Goal: Navigation & Orientation: Find specific page/section

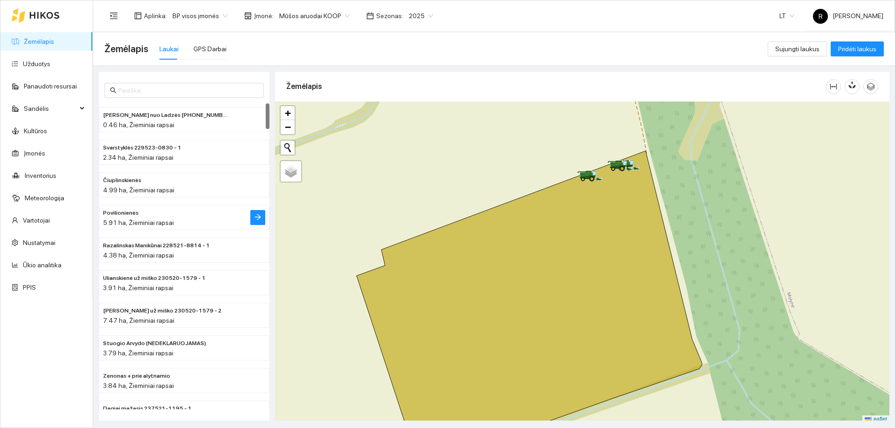
scroll to position [3, 0]
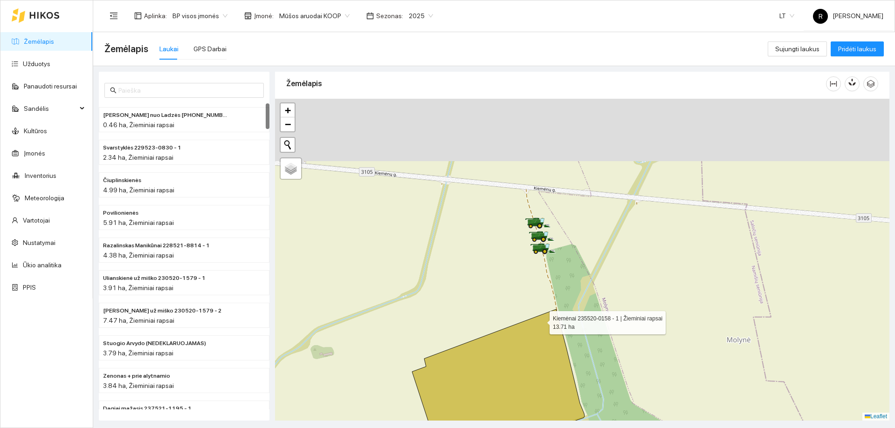
drag, startPoint x: 497, startPoint y: 207, endPoint x: 541, endPoint y: 320, distance: 121.4
click at [541, 320] on icon at bounding box center [498, 389] width 172 height 161
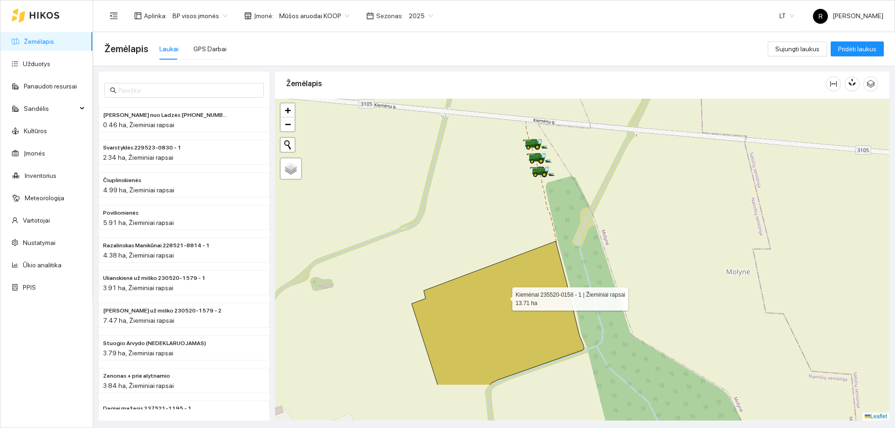
drag, startPoint x: 504, startPoint y: 369, endPoint x: 505, endPoint y: 286, distance: 83.4
click at [505, 286] on icon at bounding box center [497, 313] width 172 height 144
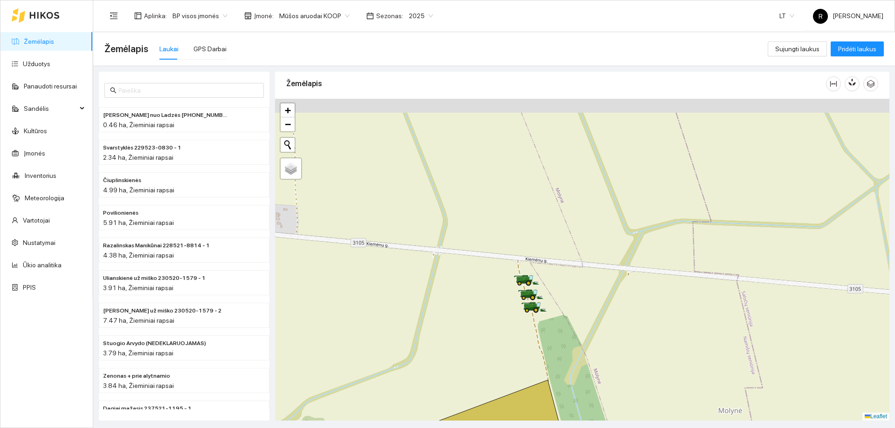
drag, startPoint x: 573, startPoint y: 292, endPoint x: 566, endPoint y: 444, distance: 152.5
click at [566, 428] on html "Žemėlapis Užduotys Panaudoti resursai Sandėlis Kultūros Įmonės Inventorius Mete…" at bounding box center [447, 214] width 895 height 428
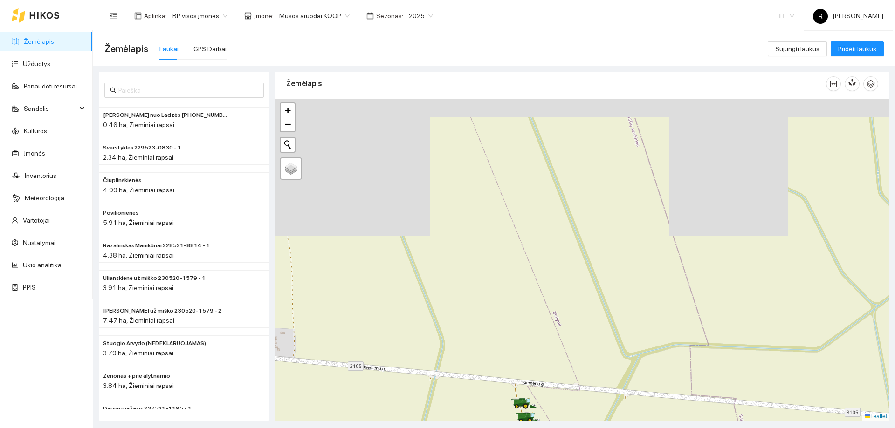
drag, startPoint x: 681, startPoint y: 283, endPoint x: 692, endPoint y: 441, distance: 158.3
click at [692, 428] on html "Žemėlapis Užduotys Panaudoti resursai Sandėlis Kultūros Įmonės Inventorius Mete…" at bounding box center [447, 214] width 895 height 428
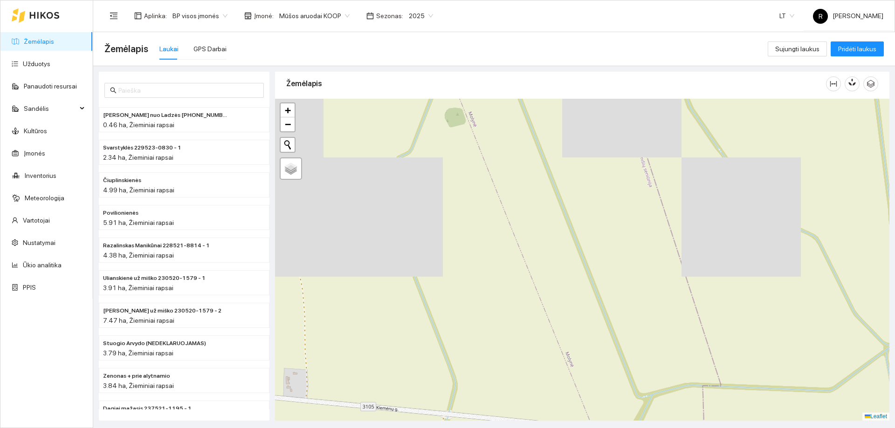
drag, startPoint x: 548, startPoint y: 196, endPoint x: 554, endPoint y: 223, distance: 27.2
click at [554, 223] on div at bounding box center [582, 260] width 614 height 322
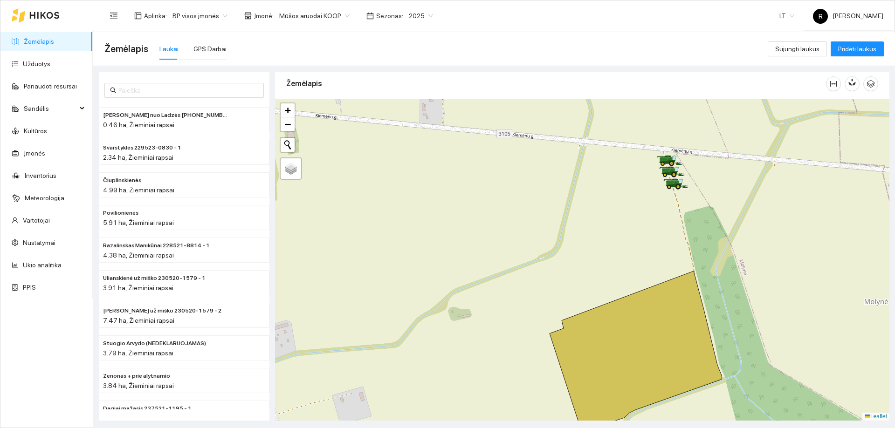
click at [745, 264] on div at bounding box center [582, 260] width 614 height 322
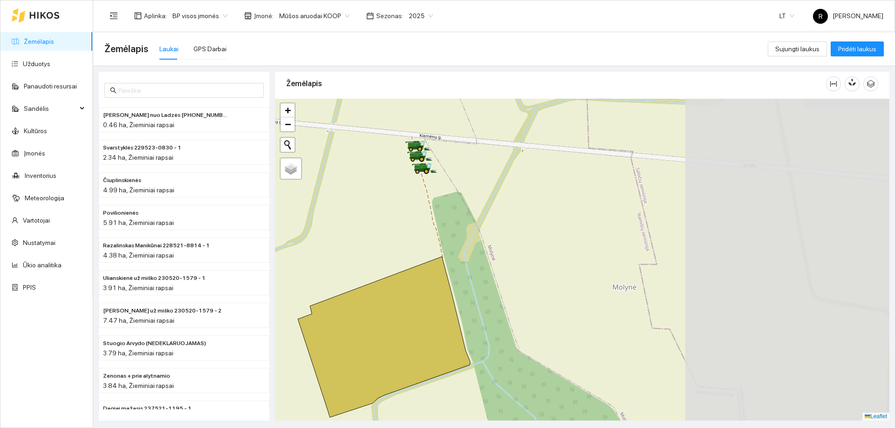
drag, startPoint x: 665, startPoint y: 272, endPoint x: 275, endPoint y: 247, distance: 390.7
click at [275, 247] on div at bounding box center [582, 260] width 614 height 322
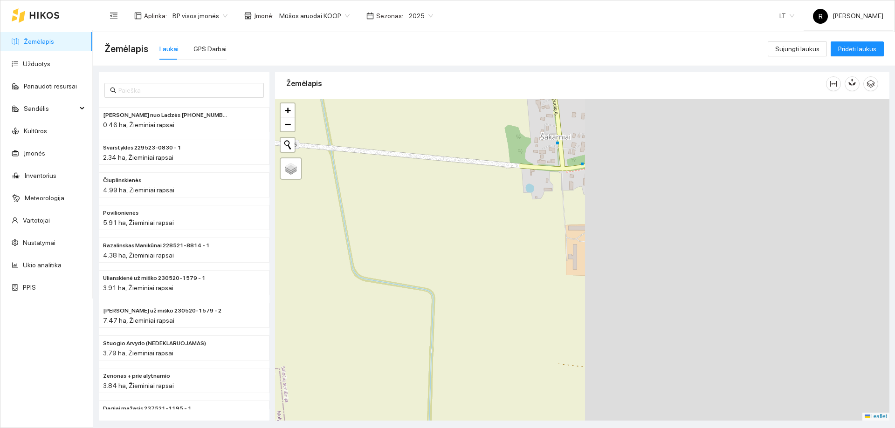
drag, startPoint x: 562, startPoint y: 251, endPoint x: 355, endPoint y: 242, distance: 207.5
click at [355, 242] on div at bounding box center [582, 260] width 614 height 322
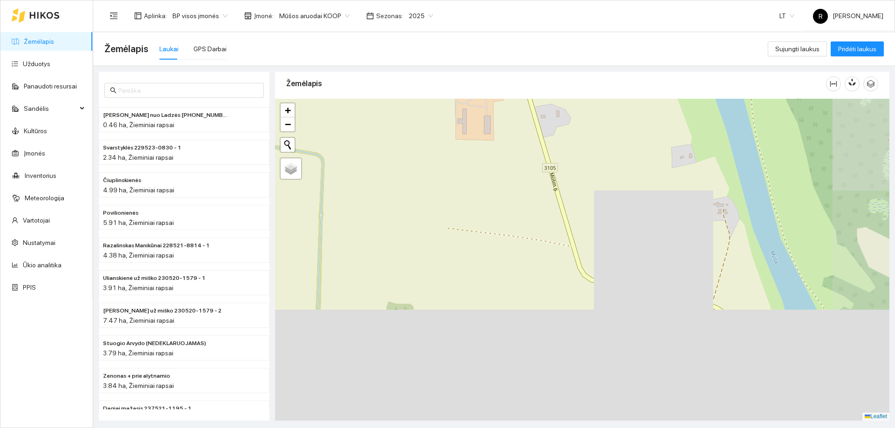
drag, startPoint x: 584, startPoint y: 252, endPoint x: 486, endPoint y: 82, distance: 196.0
click at [485, 77] on div "Žemėlapis" at bounding box center [582, 243] width 614 height 349
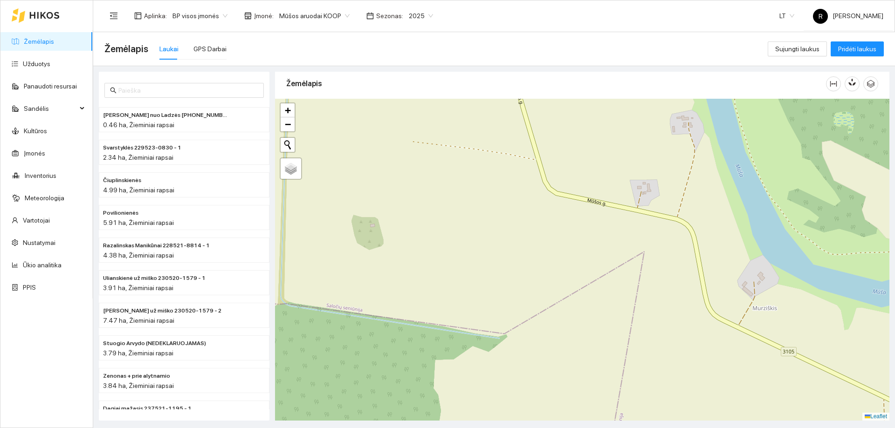
drag, startPoint x: 622, startPoint y: 269, endPoint x: 546, endPoint y: 206, distance: 98.6
click at [544, 199] on div at bounding box center [582, 260] width 614 height 322
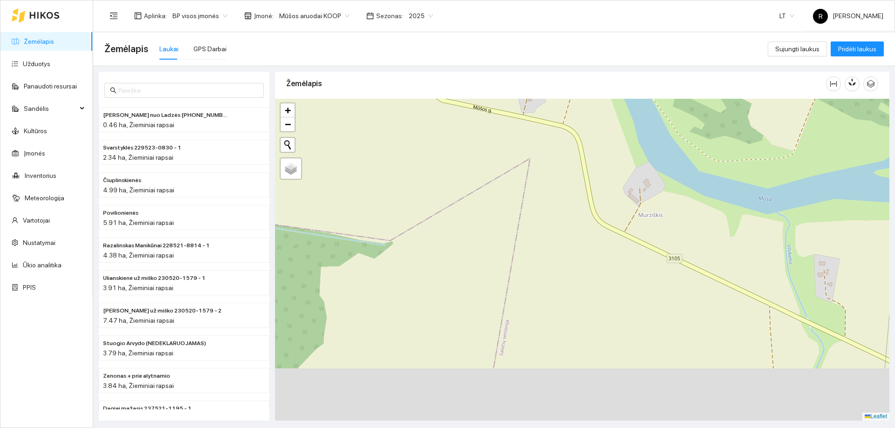
drag, startPoint x: 635, startPoint y: 271, endPoint x: 559, endPoint y: 204, distance: 101.3
click at [559, 204] on div at bounding box center [582, 260] width 614 height 322
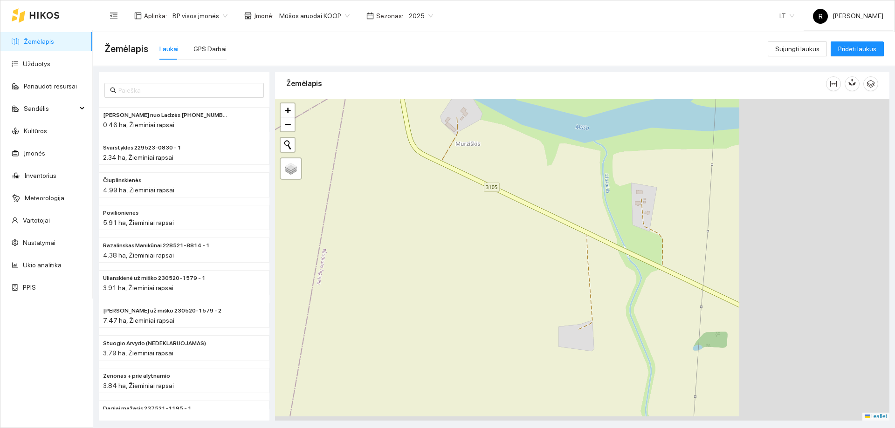
drag, startPoint x: 747, startPoint y: 290, endPoint x: 547, endPoint y: 220, distance: 212.6
click at [544, 213] on div at bounding box center [582, 260] width 614 height 322
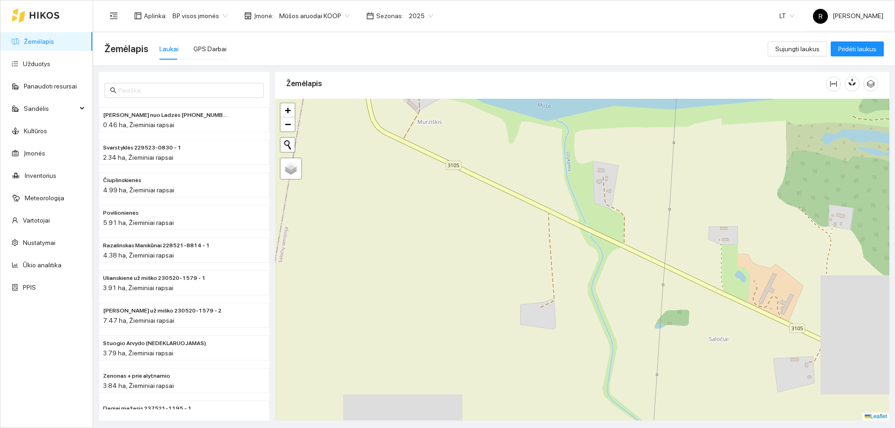
drag, startPoint x: 639, startPoint y: 261, endPoint x: 581, endPoint y: 225, distance: 68.6
click at [581, 225] on div at bounding box center [582, 260] width 614 height 322
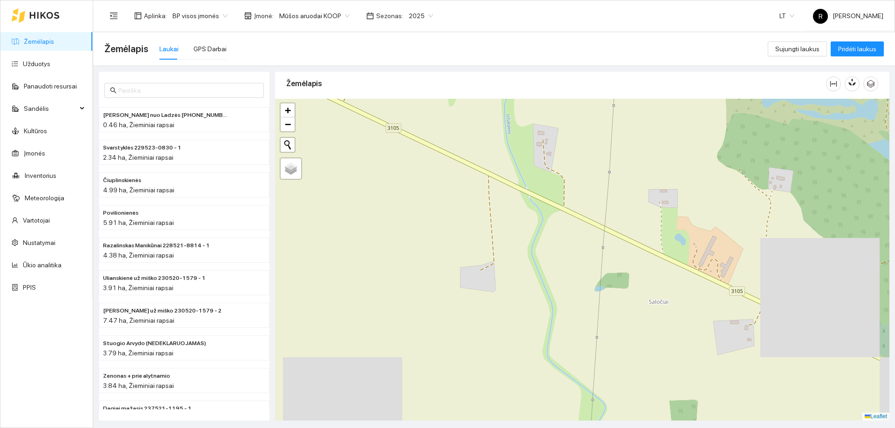
drag, startPoint x: 731, startPoint y: 287, endPoint x: 512, endPoint y: 224, distance: 227.1
click at [512, 224] on div at bounding box center [582, 260] width 614 height 322
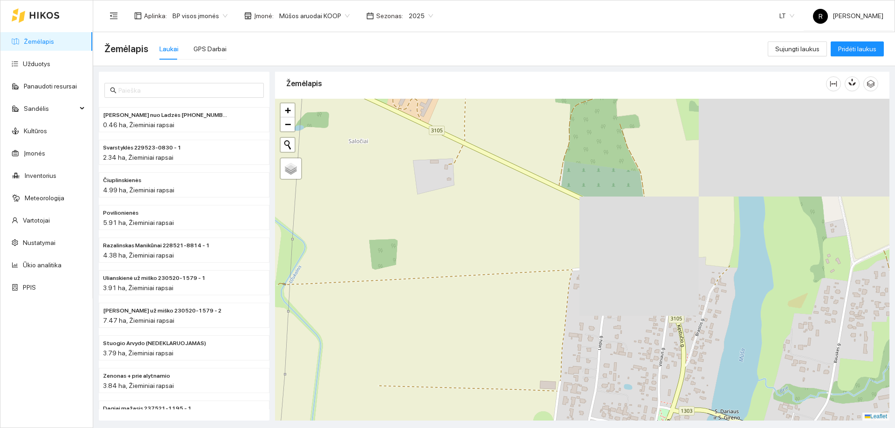
drag, startPoint x: 630, startPoint y: 254, endPoint x: 583, endPoint y: 200, distance: 72.0
click at [583, 200] on div at bounding box center [582, 260] width 614 height 322
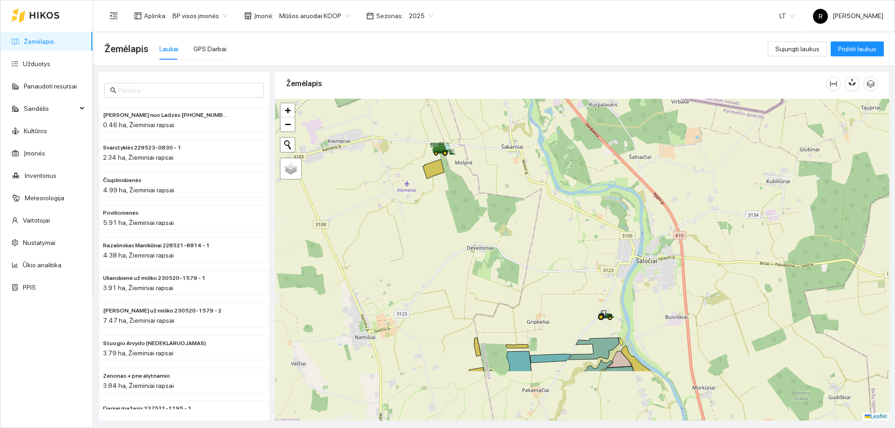
drag, startPoint x: 771, startPoint y: 339, endPoint x: 727, endPoint y: 233, distance: 114.5
click at [756, 201] on div at bounding box center [582, 260] width 614 height 322
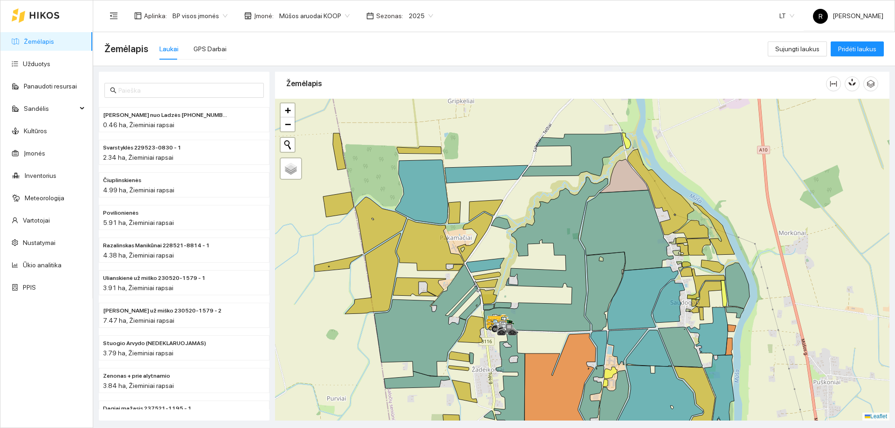
drag, startPoint x: 571, startPoint y: 349, endPoint x: 683, endPoint y: 162, distance: 217.5
click at [595, 334] on icon at bounding box center [559, 382] width 71 height 96
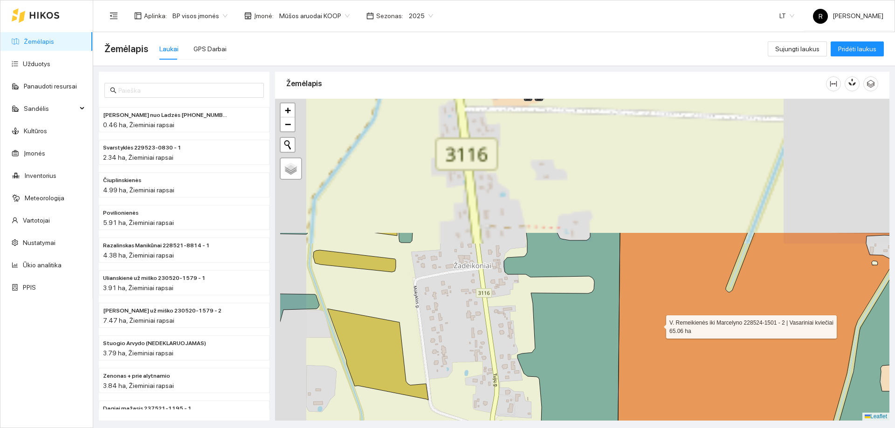
drag, startPoint x: 567, startPoint y: 109, endPoint x: 748, endPoint y: 443, distance: 379.5
click at [748, 428] on html "Žemėlapis Užduotys Panaudoti resursai Sandėlis Kultūros Įmonės Inventorius Mete…" at bounding box center [447, 214] width 895 height 428
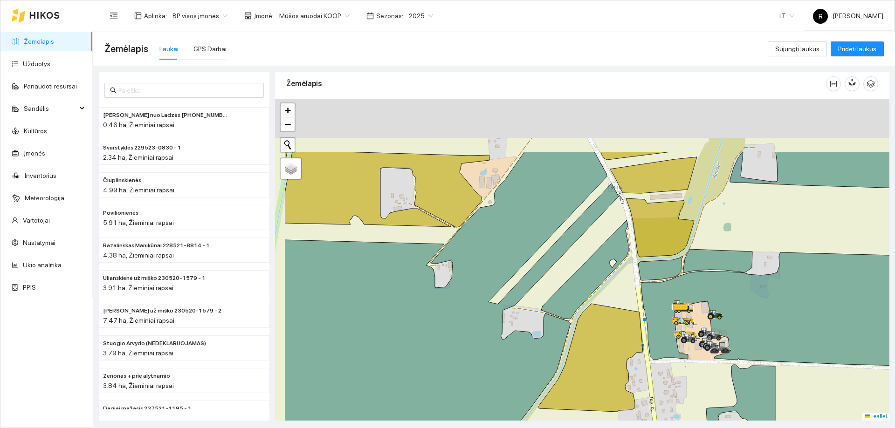
drag, startPoint x: 667, startPoint y: 321, endPoint x: 703, endPoint y: 389, distance: 76.1
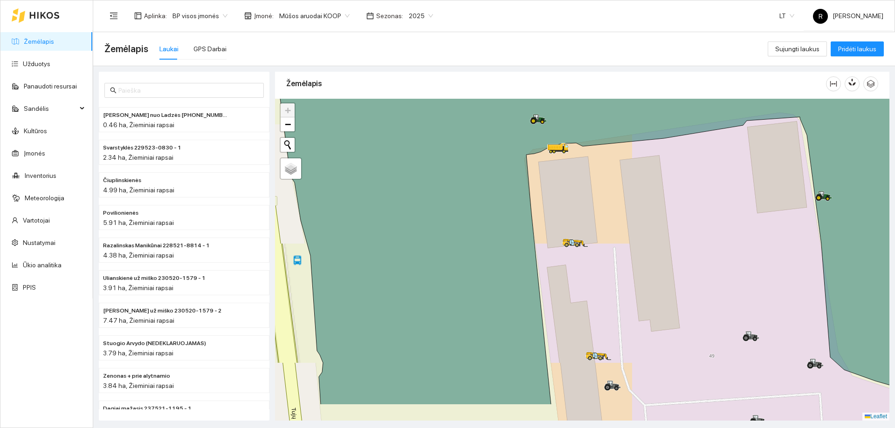
drag, startPoint x: 784, startPoint y: 249, endPoint x: 778, endPoint y: 224, distance: 25.9
click at [778, 224] on div at bounding box center [582, 260] width 614 height 322
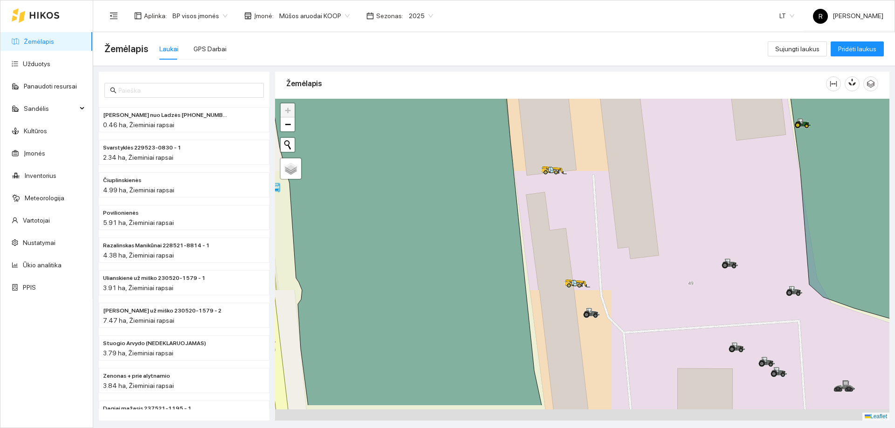
drag, startPoint x: 735, startPoint y: 371, endPoint x: 696, endPoint y: 258, distance: 119.8
click at [696, 259] on div at bounding box center [582, 260] width 614 height 322
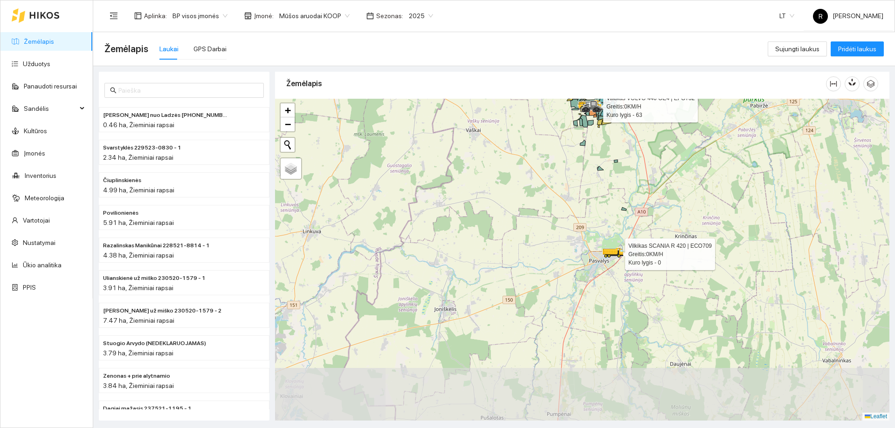
drag, startPoint x: 641, startPoint y: 348, endPoint x: 616, endPoint y: 252, distance: 99.2
click at [616, 254] on circle at bounding box center [618, 256] width 4 height 4
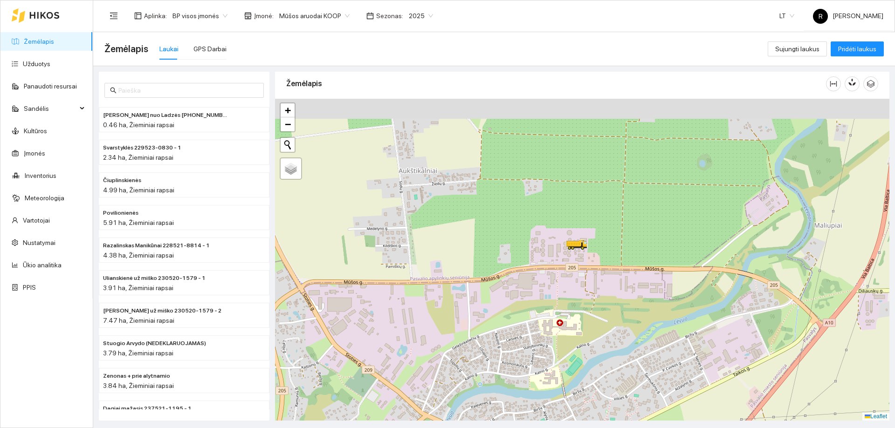
drag, startPoint x: 608, startPoint y: 322, endPoint x: 621, endPoint y: 330, distance: 14.9
click at [621, 330] on div at bounding box center [582, 260] width 614 height 322
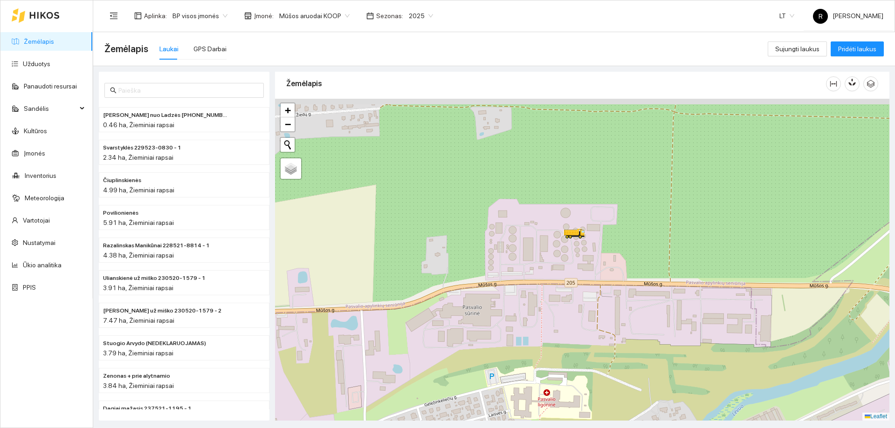
drag, startPoint x: 576, startPoint y: 264, endPoint x: 636, endPoint y: 292, distance: 66.9
click at [636, 292] on div at bounding box center [582, 260] width 614 height 322
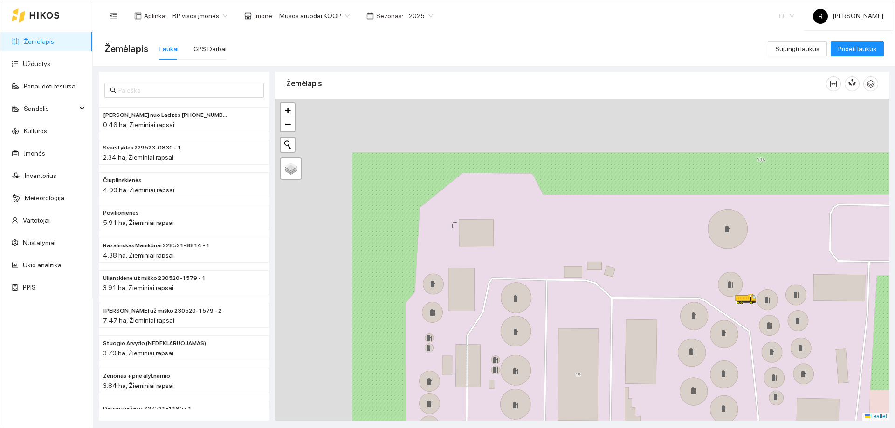
drag, startPoint x: 704, startPoint y: 361, endPoint x: 711, endPoint y: 360, distance: 7.9
click at [711, 364] on div at bounding box center [582, 260] width 614 height 322
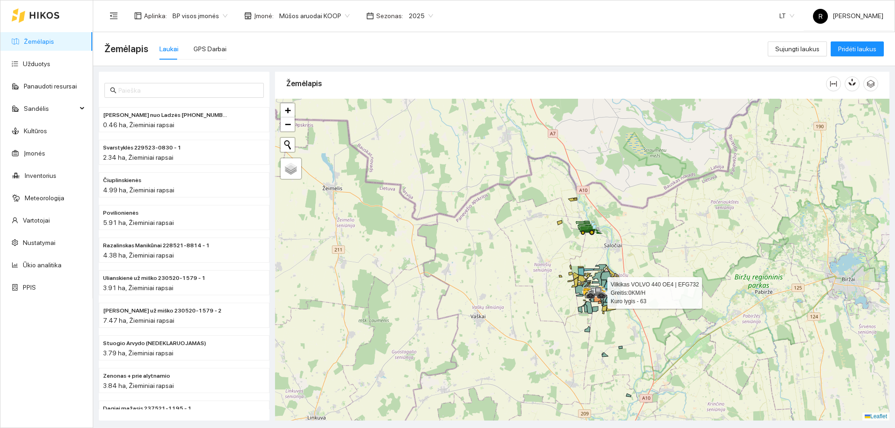
drag, startPoint x: 560, startPoint y: 281, endPoint x: 560, endPoint y: 288, distance: 6.5
click at [560, 288] on div at bounding box center [582, 260] width 614 height 322
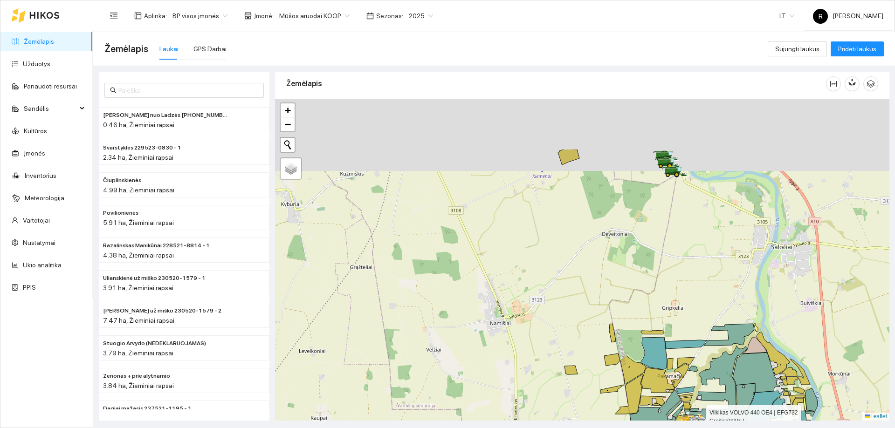
drag, startPoint x: 581, startPoint y: 212, endPoint x: 577, endPoint y: 380, distance: 168.3
click at [577, 380] on div at bounding box center [582, 260] width 614 height 322
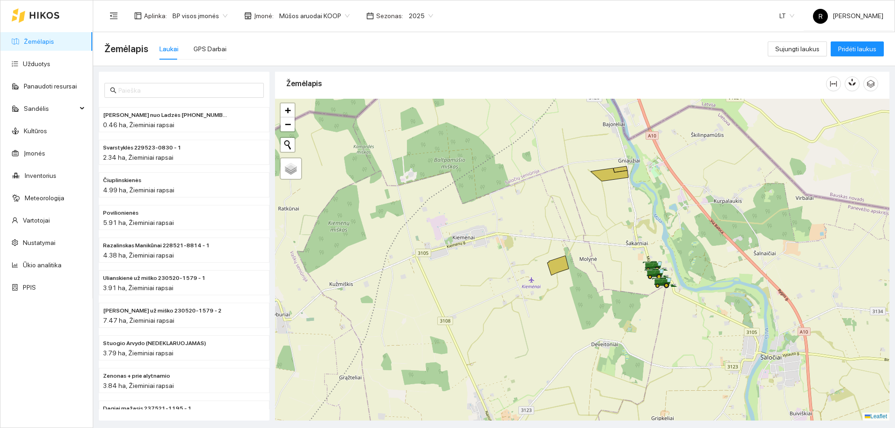
drag, startPoint x: 641, startPoint y: 296, endPoint x: 646, endPoint y: 321, distance: 25.7
click at [646, 321] on div at bounding box center [582, 260] width 614 height 322
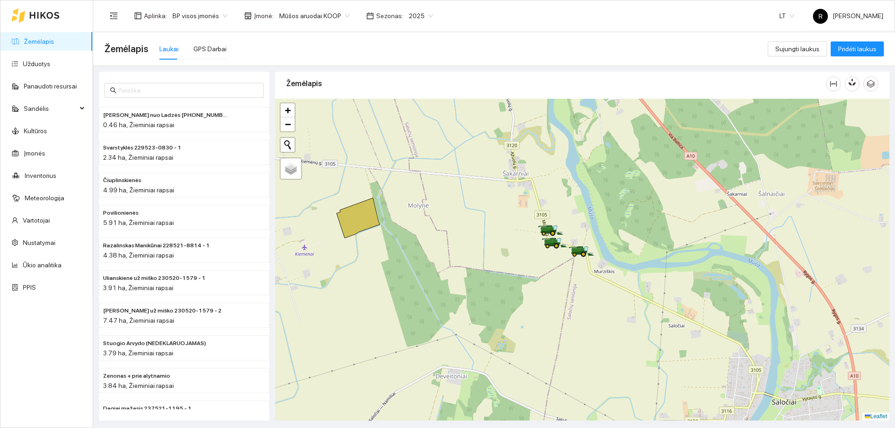
drag, startPoint x: 702, startPoint y: 297, endPoint x: 591, endPoint y: 289, distance: 110.7
click at [591, 289] on div at bounding box center [582, 260] width 614 height 322
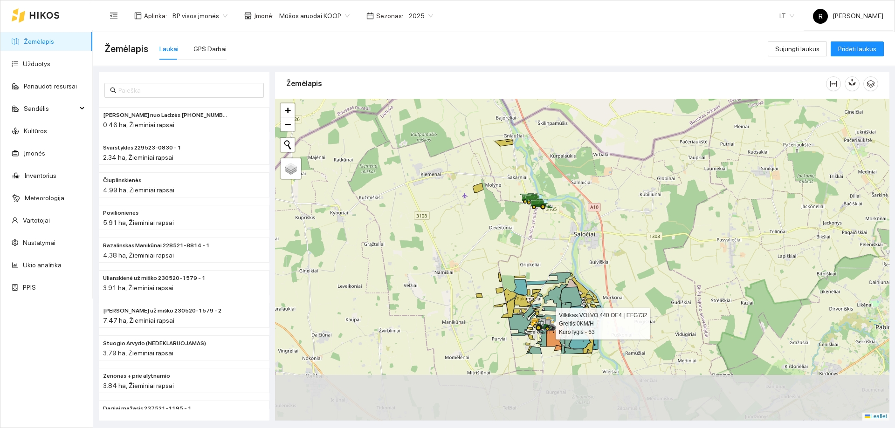
drag, startPoint x: 569, startPoint y: 371, endPoint x: 574, endPoint y: 282, distance: 89.1
click at [569, 273] on icon at bounding box center [558, 278] width 26 height 11
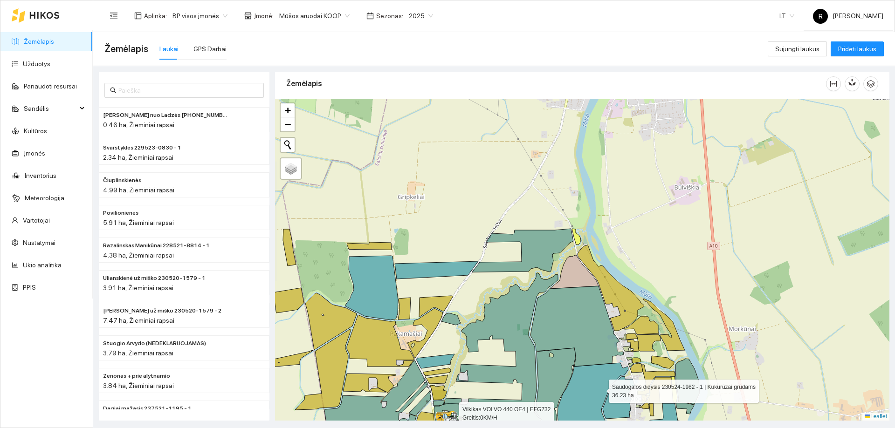
drag, startPoint x: 593, startPoint y: 351, endPoint x: 600, endPoint y: 388, distance: 37.0
click at [600, 388] on icon at bounding box center [592, 394] width 71 height 63
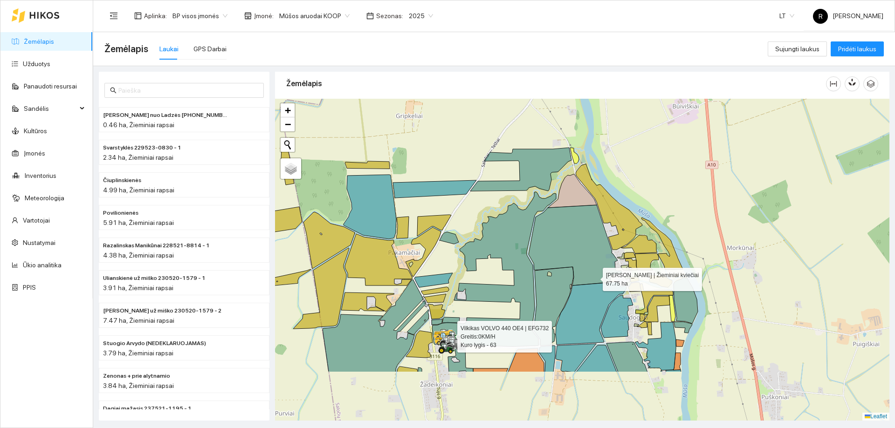
drag, startPoint x: 598, startPoint y: 344, endPoint x: 594, endPoint y: 278, distance: 66.7
click at [594, 278] on icon at bounding box center [574, 245] width 93 height 81
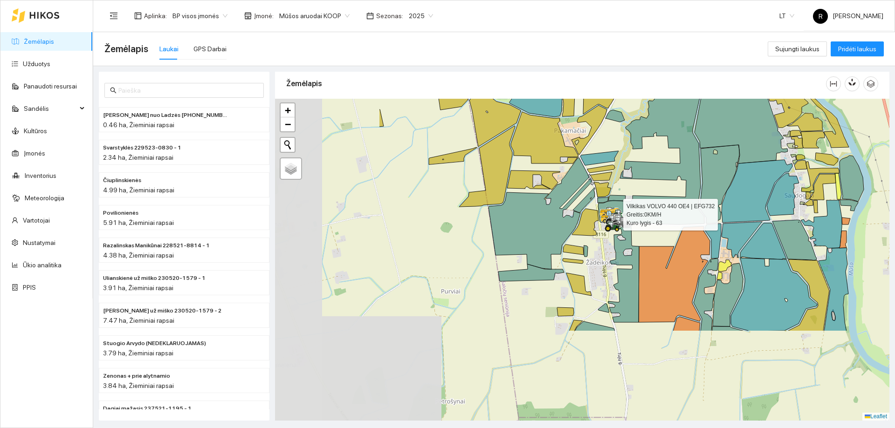
drag, startPoint x: 525, startPoint y: 303, endPoint x: 622, endPoint y: 235, distance: 118.8
click at [621, 230] on icon at bounding box center [612, 227] width 17 height 10
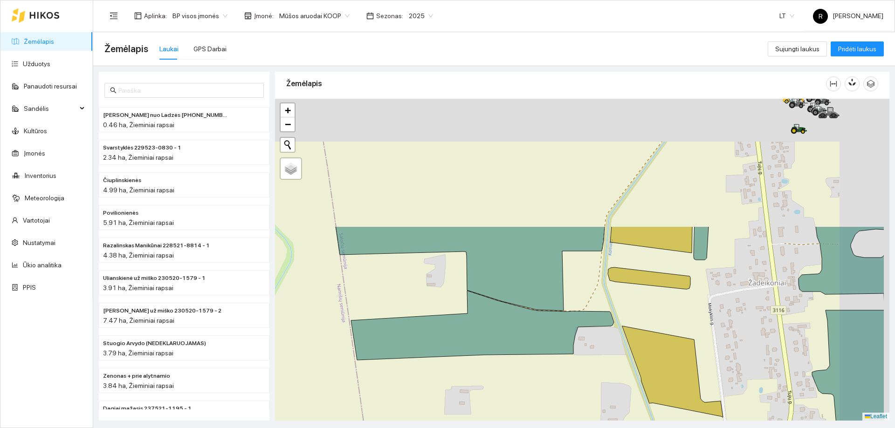
drag, startPoint x: 538, startPoint y: 261, endPoint x: 446, endPoint y: 446, distance: 207.1
click at [446, 428] on html "Žemėlapis Užduotys Panaudoti resursai Sandėlis Kultūros Įmonės Inventorius Mete…" at bounding box center [447, 214] width 895 height 428
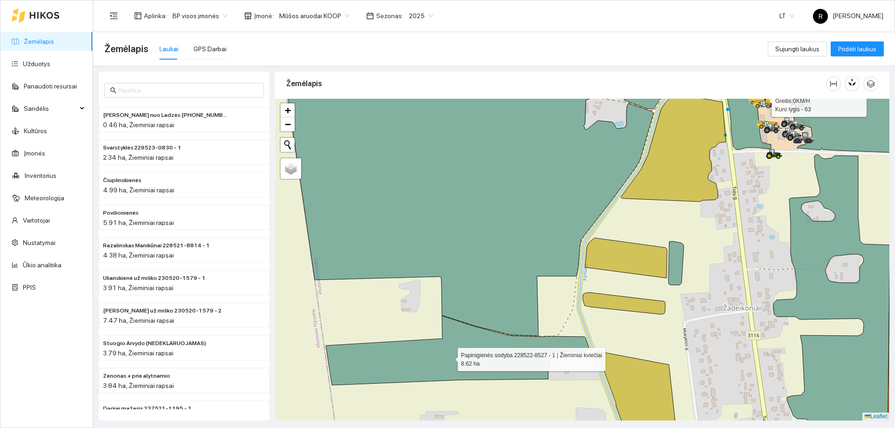
drag, startPoint x: 552, startPoint y: 347, endPoint x: 449, endPoint y: 446, distance: 143.0
click at [449, 428] on html "Žemėlapis Užduotys Panaudoti resursai Sandėlis Kultūros Įmonės Inventorius Mete…" at bounding box center [447, 214] width 895 height 428
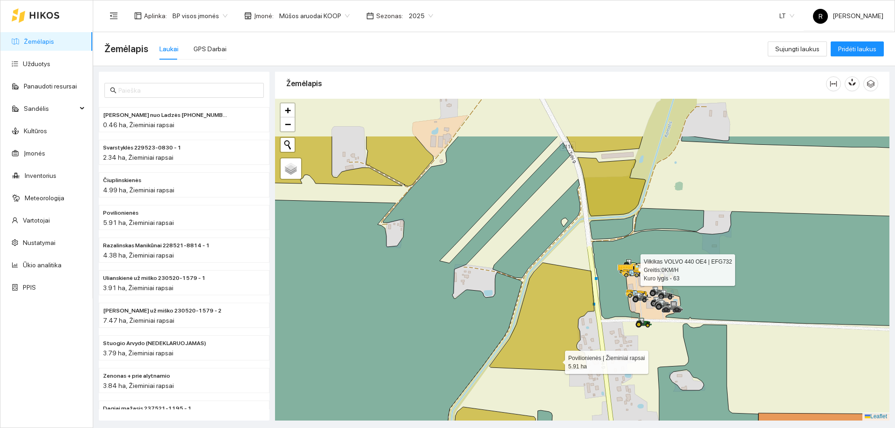
drag, startPoint x: 574, startPoint y: 315, endPoint x: 556, endPoint y: 360, distance: 47.8
click at [556, 360] on icon at bounding box center [541, 317] width 105 height 108
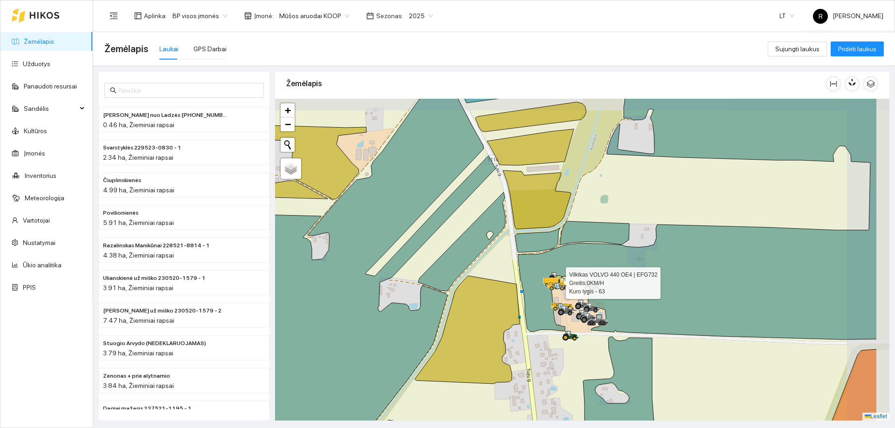
drag, startPoint x: 578, startPoint y: 316, endPoint x: 513, endPoint y: 324, distance: 65.2
click at [509, 328] on div at bounding box center [582, 260] width 614 height 322
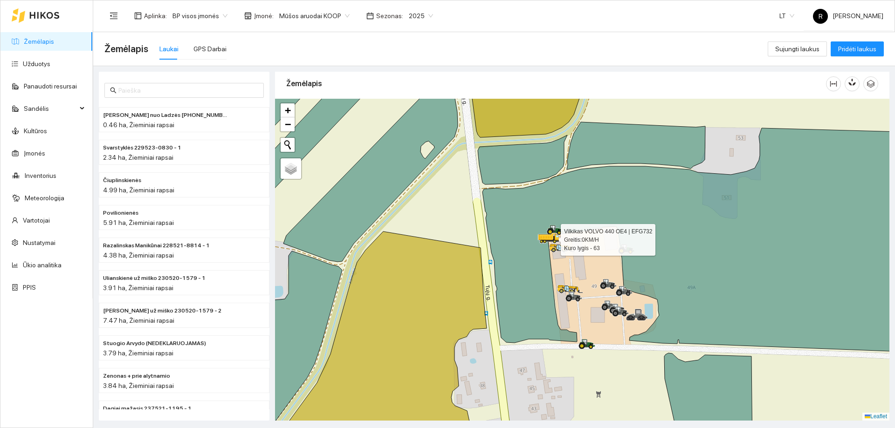
click at [805, 250] on icon at bounding box center [716, 240] width 469 height 225
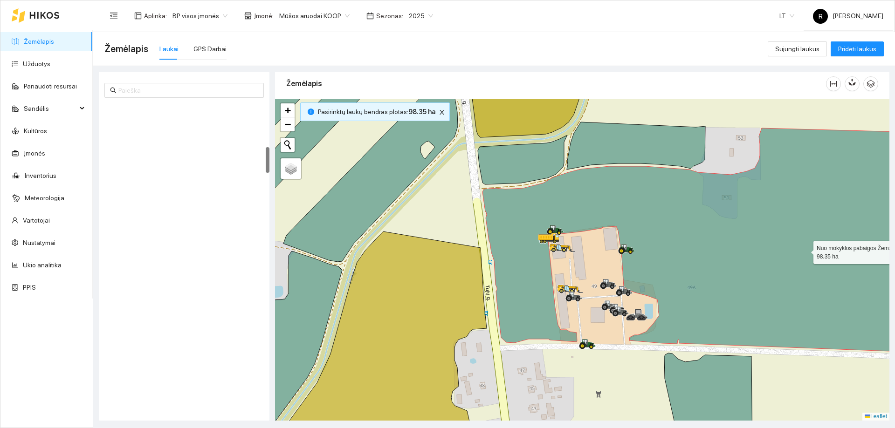
scroll to position [521, 0]
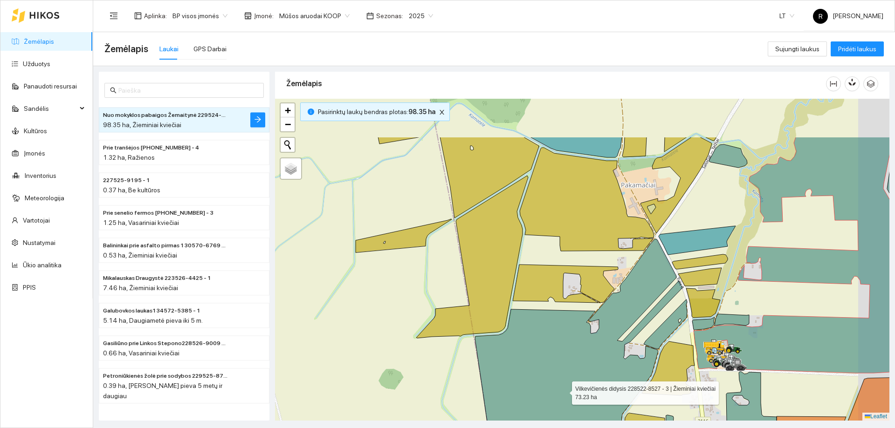
drag, startPoint x: 585, startPoint y: 341, endPoint x: 568, endPoint y: 351, distance: 19.7
click at [564, 390] on icon at bounding box center [578, 351] width 207 height 224
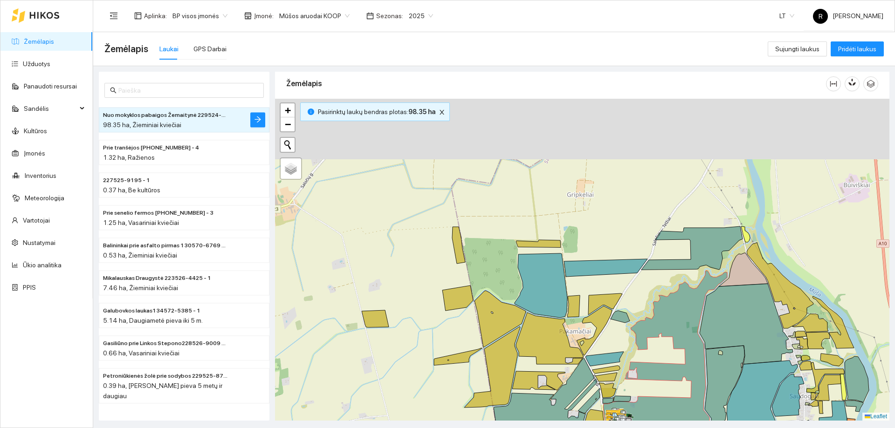
drag, startPoint x: 559, startPoint y: 341, endPoint x: 539, endPoint y: 382, distance: 45.4
click at [533, 390] on icon at bounding box center [538, 380] width 53 height 19
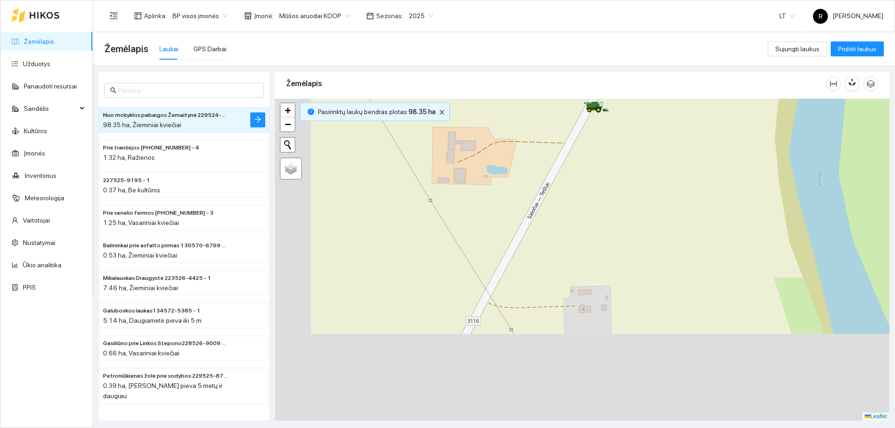
drag, startPoint x: 622, startPoint y: 354, endPoint x: 681, endPoint y: 185, distance: 178.6
click at [681, 185] on div at bounding box center [582, 260] width 614 height 322
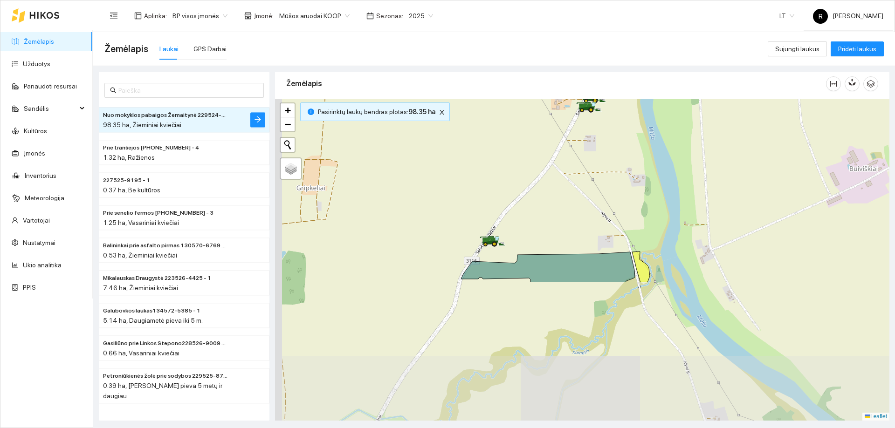
drag, startPoint x: 550, startPoint y: 314, endPoint x: 581, endPoint y: 158, distance: 159.6
click at [581, 158] on div at bounding box center [582, 260] width 614 height 322
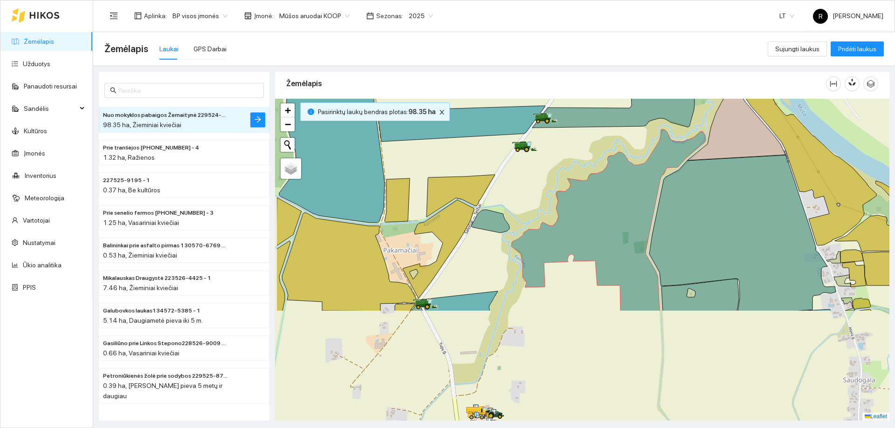
drag, startPoint x: 469, startPoint y: 379, endPoint x: 526, endPoint y: 246, distance: 144.3
click at [533, 237] on icon at bounding box center [608, 221] width 194 height 182
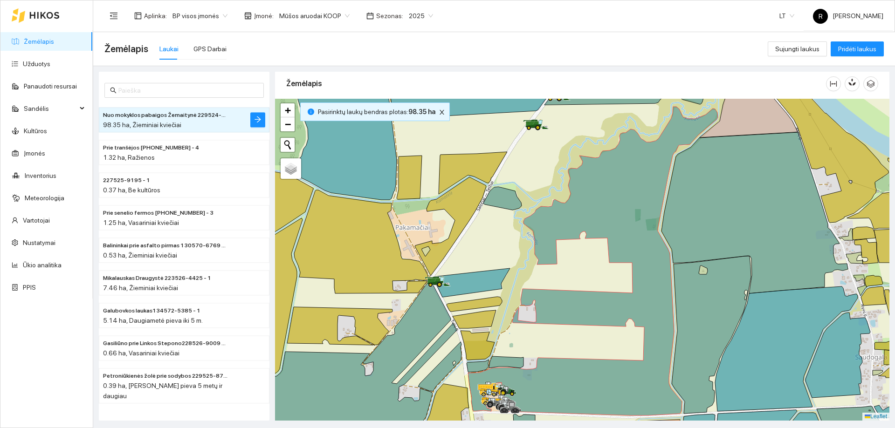
drag, startPoint x: 498, startPoint y: 309, endPoint x: 529, endPoint y: 238, distance: 78.0
click at [530, 236] on div at bounding box center [582, 260] width 614 height 322
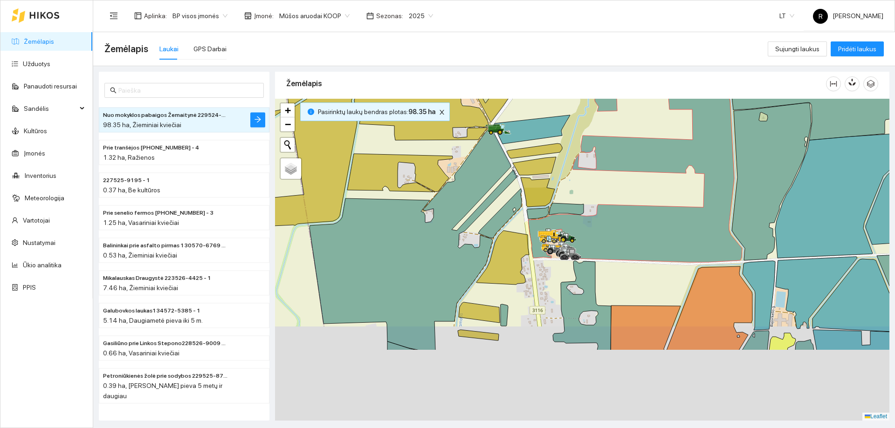
drag, startPoint x: 508, startPoint y: 324, endPoint x: 548, endPoint y: 221, distance: 110.5
click at [548, 221] on icon at bounding box center [653, 112] width 250 height 299
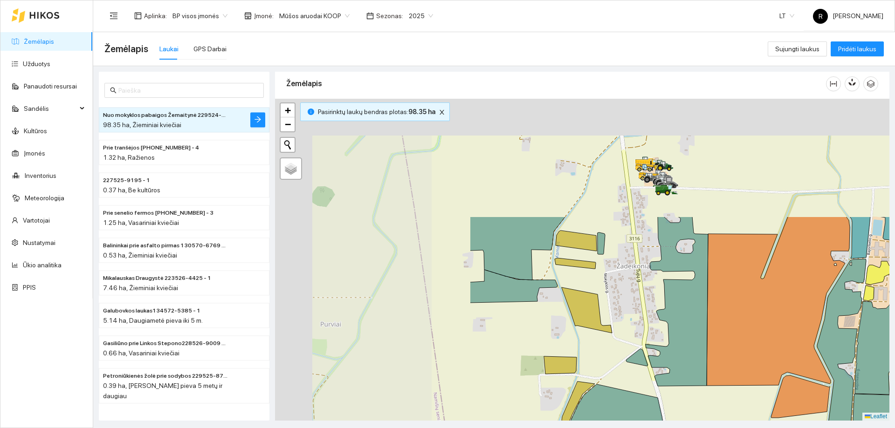
drag, startPoint x: 537, startPoint y: 148, endPoint x: 755, endPoint y: 273, distance: 250.9
click at [755, 273] on icon at bounding box center [777, 301] width 143 height 169
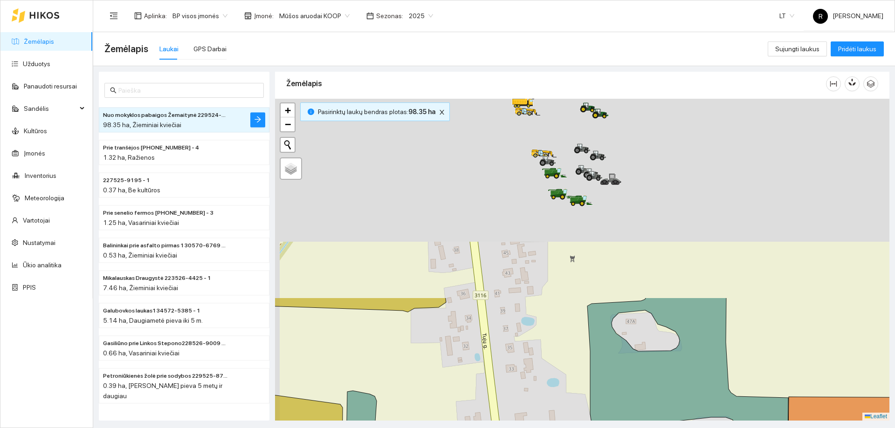
drag, startPoint x: 650, startPoint y: 182, endPoint x: 663, endPoint y: 414, distance: 232.9
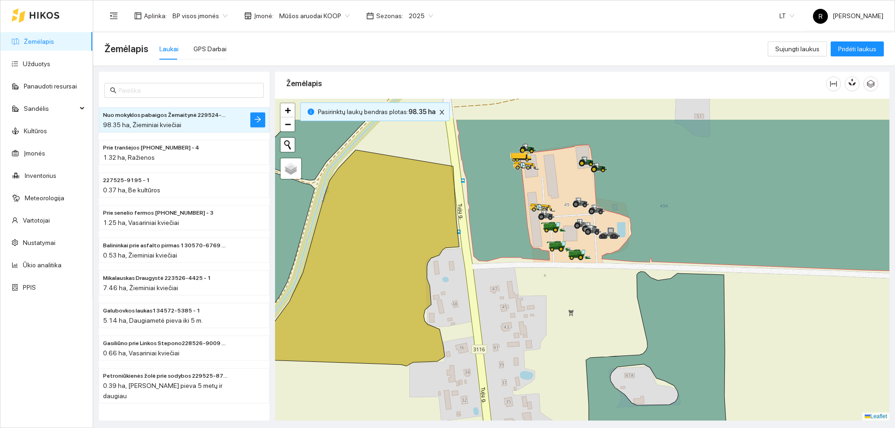
drag, startPoint x: 604, startPoint y: 287, endPoint x: 603, endPoint y: 341, distance: 53.1
click at [603, 341] on div at bounding box center [582, 260] width 614 height 322
